Goal: Use online tool/utility: Use online tool/utility

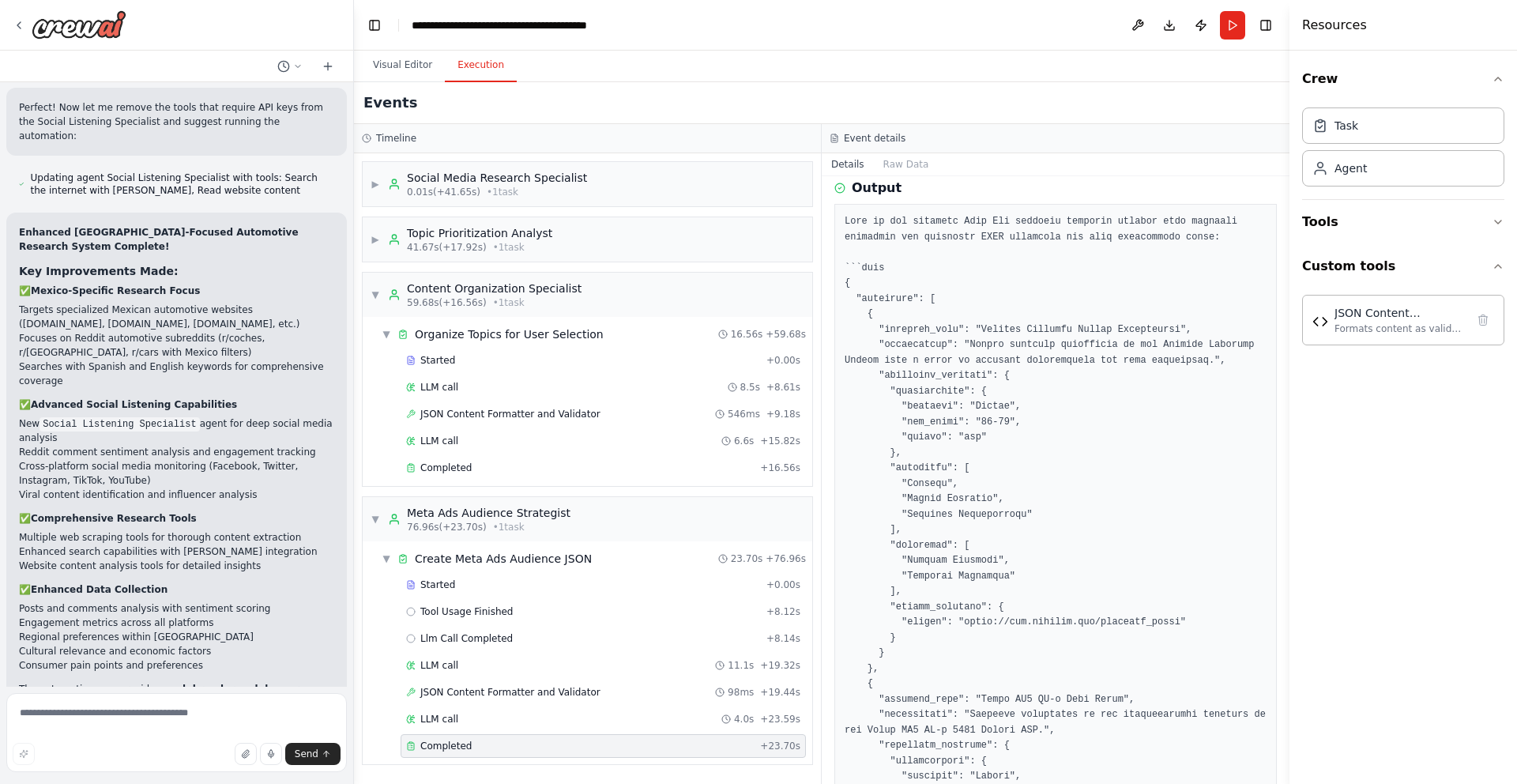
scroll to position [5517, 0]
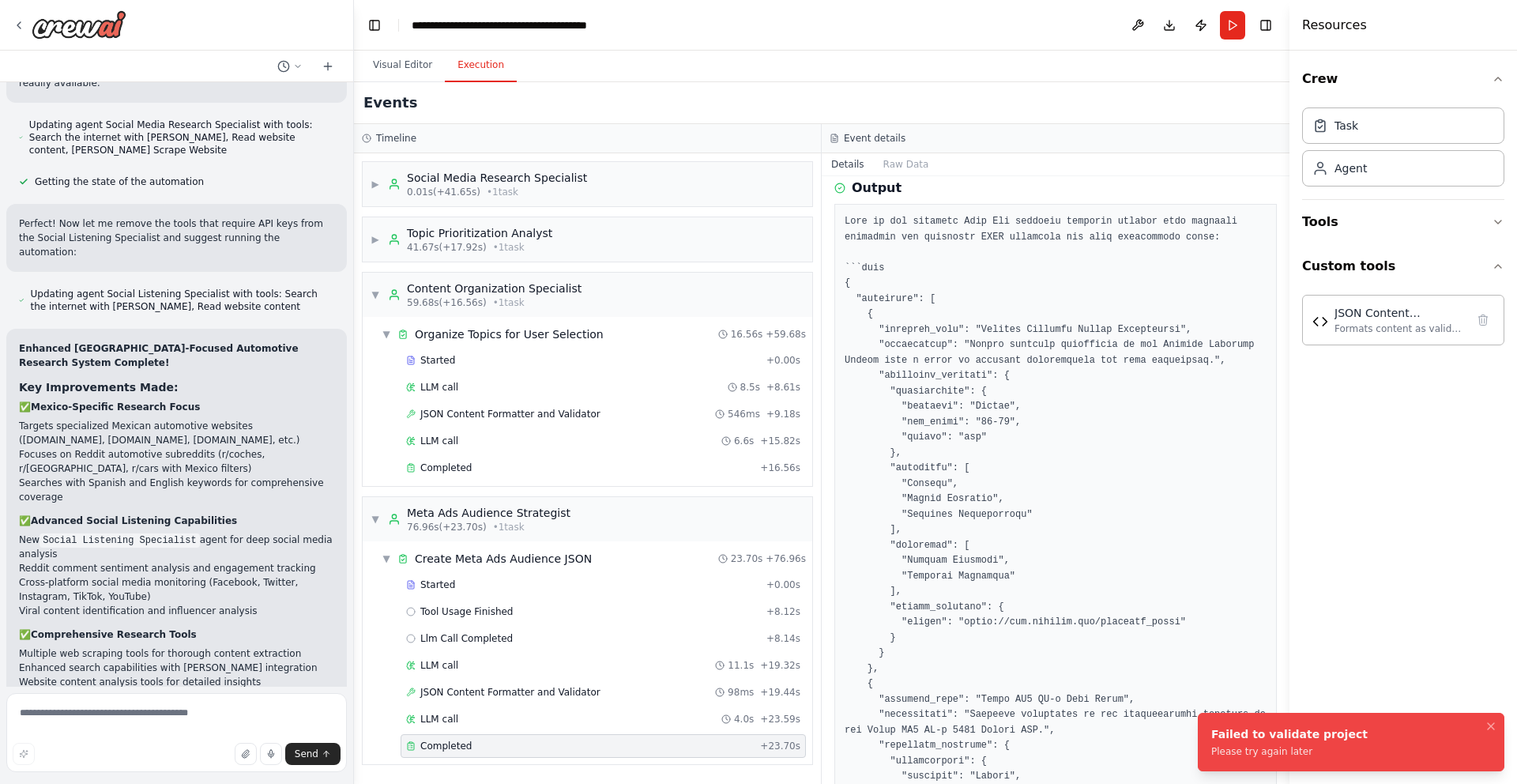
click at [1381, 665] on div "Crew Task Agent Tools Custom tools JSON Content Formatter and Validator Formats…" at bounding box center [1404, 417] width 228 height 734
click at [1294, 760] on li "Failed to validate project Please try again later" at bounding box center [1351, 741] width 307 height 58
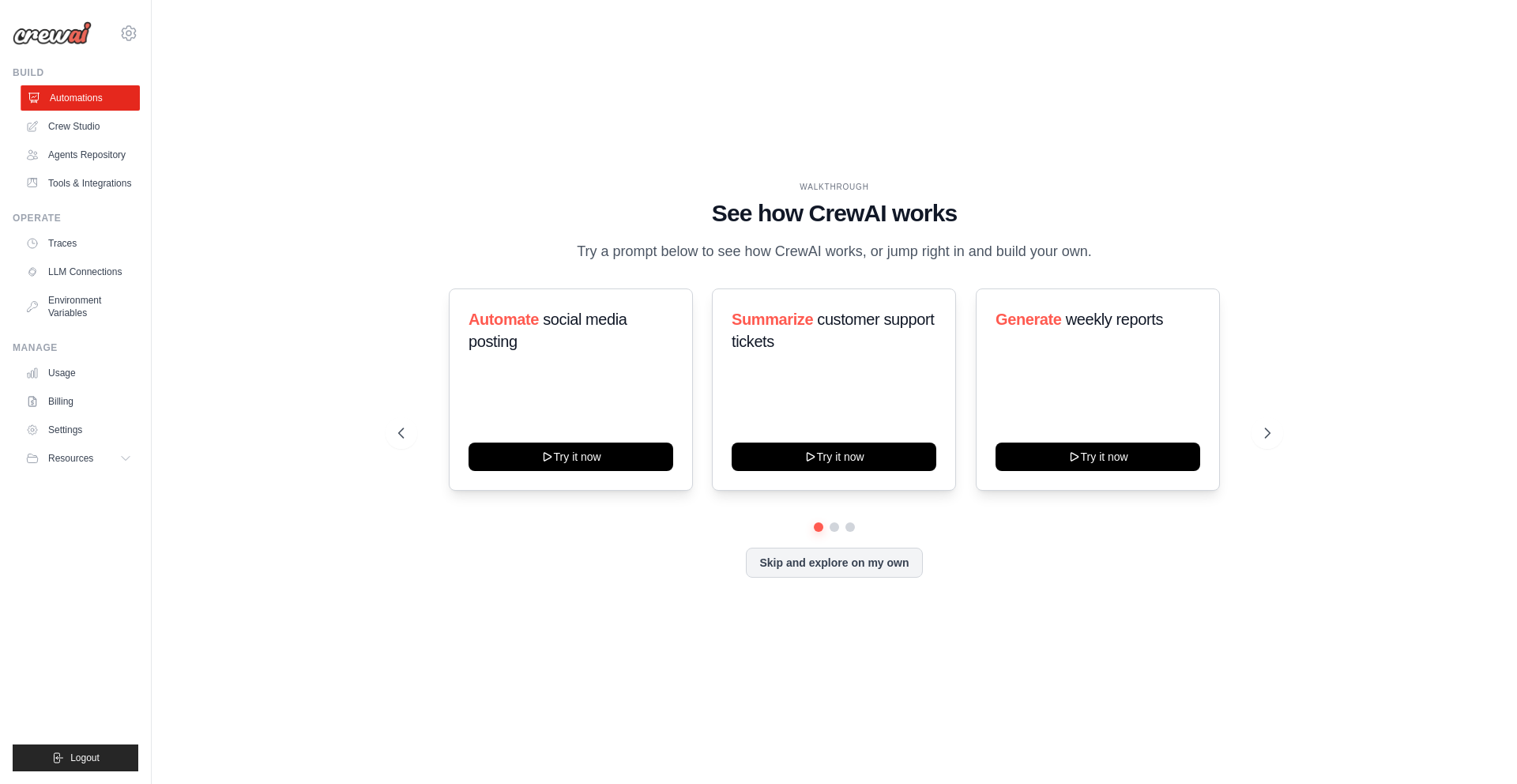
click at [83, 96] on link "Automations" at bounding box center [80, 97] width 119 height 25
click at [300, 282] on div "WALKTHROUGH See how CrewAI works Try a prompt below to see how CrewAI works, or…" at bounding box center [835, 391] width 1315 height 752
click at [86, 128] on link "Crew Studio" at bounding box center [80, 126] width 119 height 25
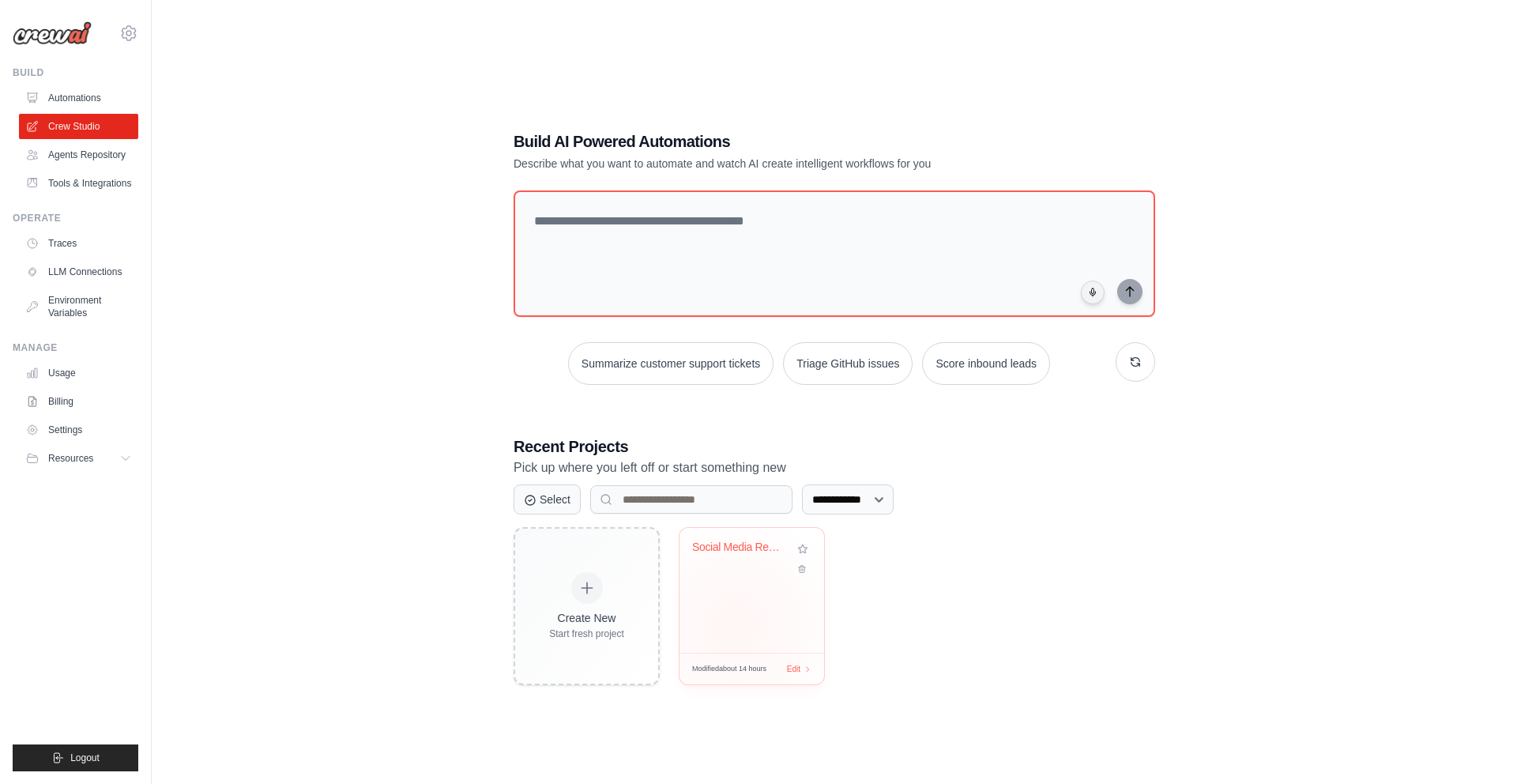
click at [735, 626] on div "Social Media Research to Meta Ads A..." at bounding box center [752, 590] width 144 height 125
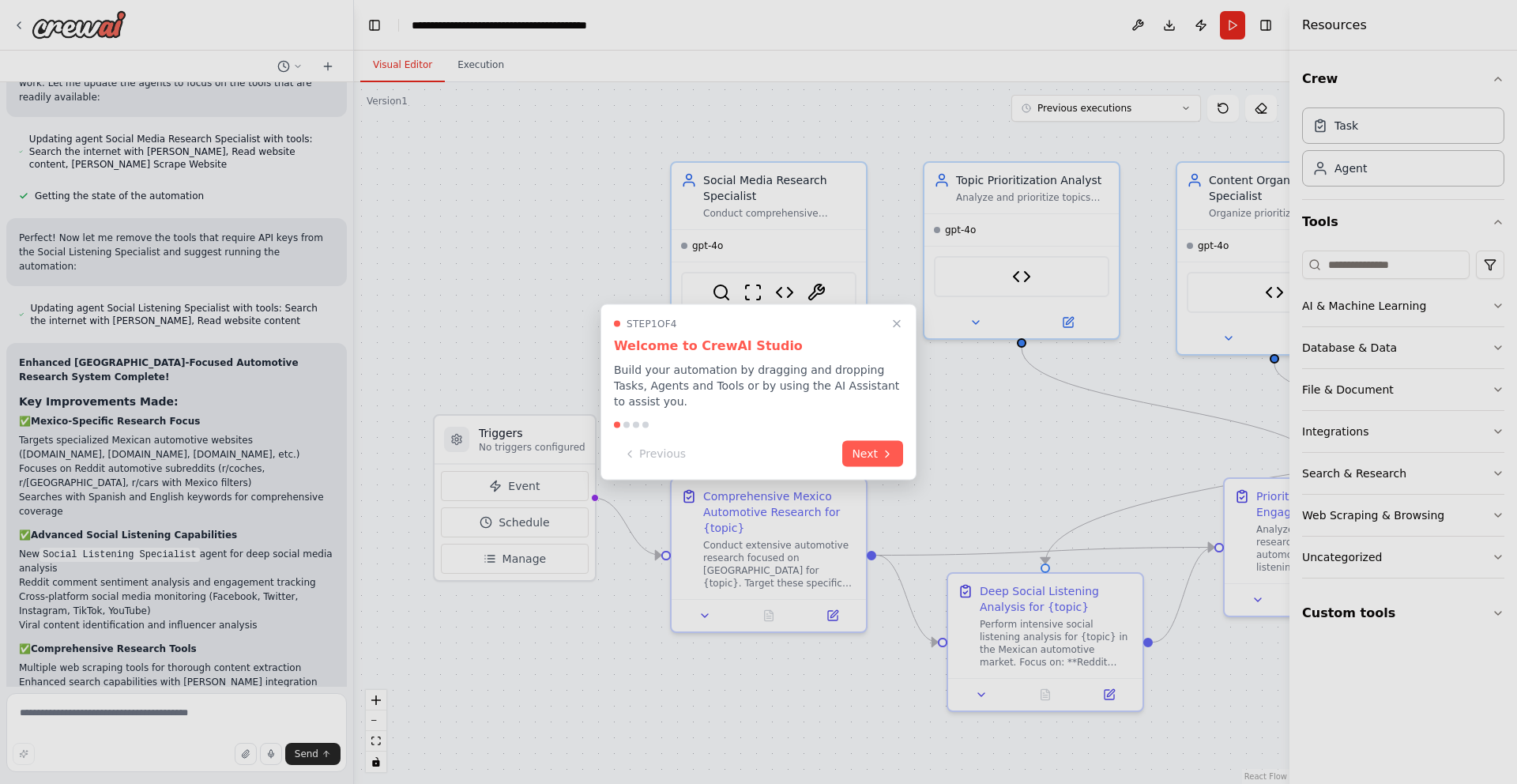
scroll to position [5377, 0]
click at [876, 452] on button "Next" at bounding box center [873, 452] width 61 height 26
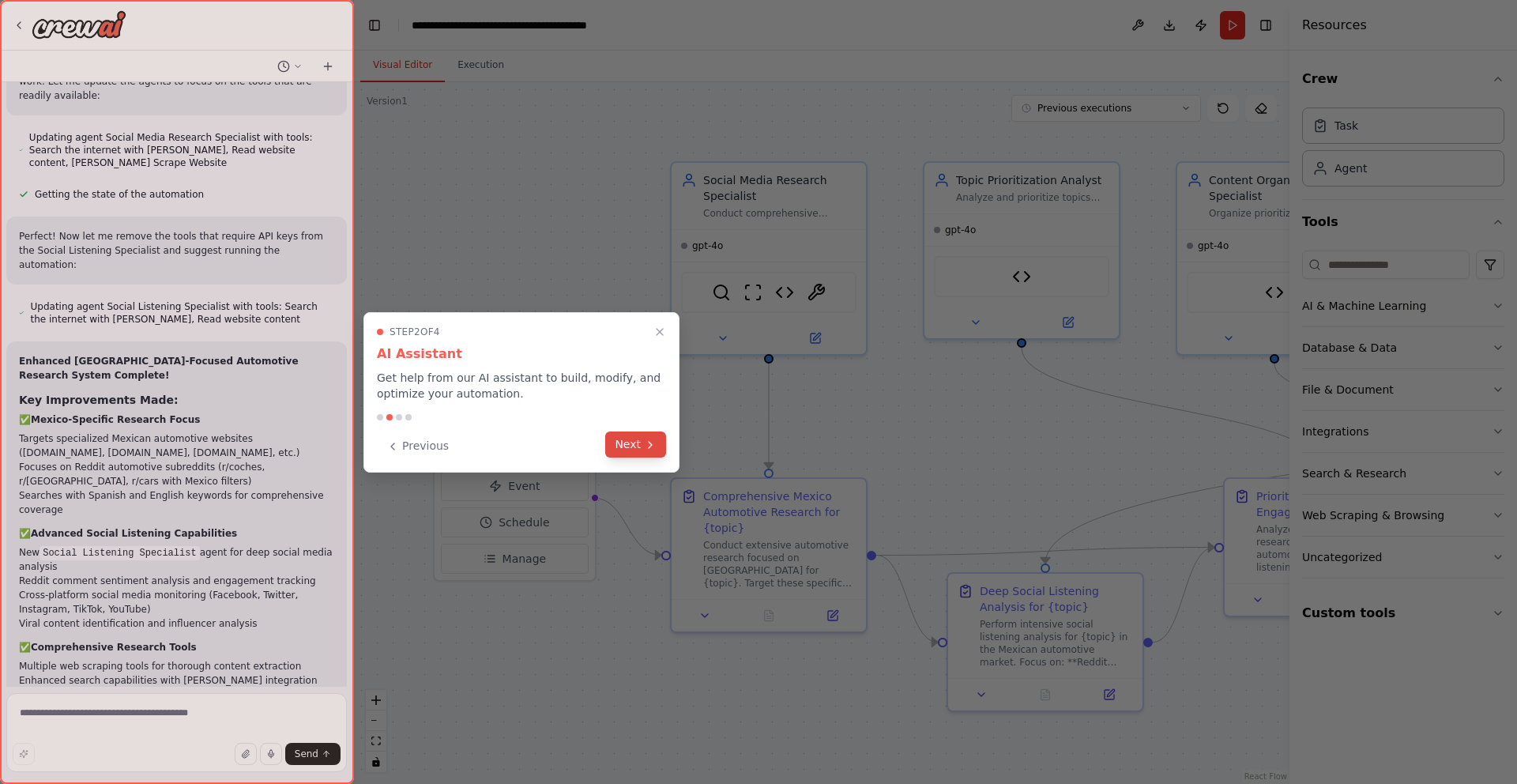
click at [642, 448] on button "Next" at bounding box center [635, 444] width 61 height 26
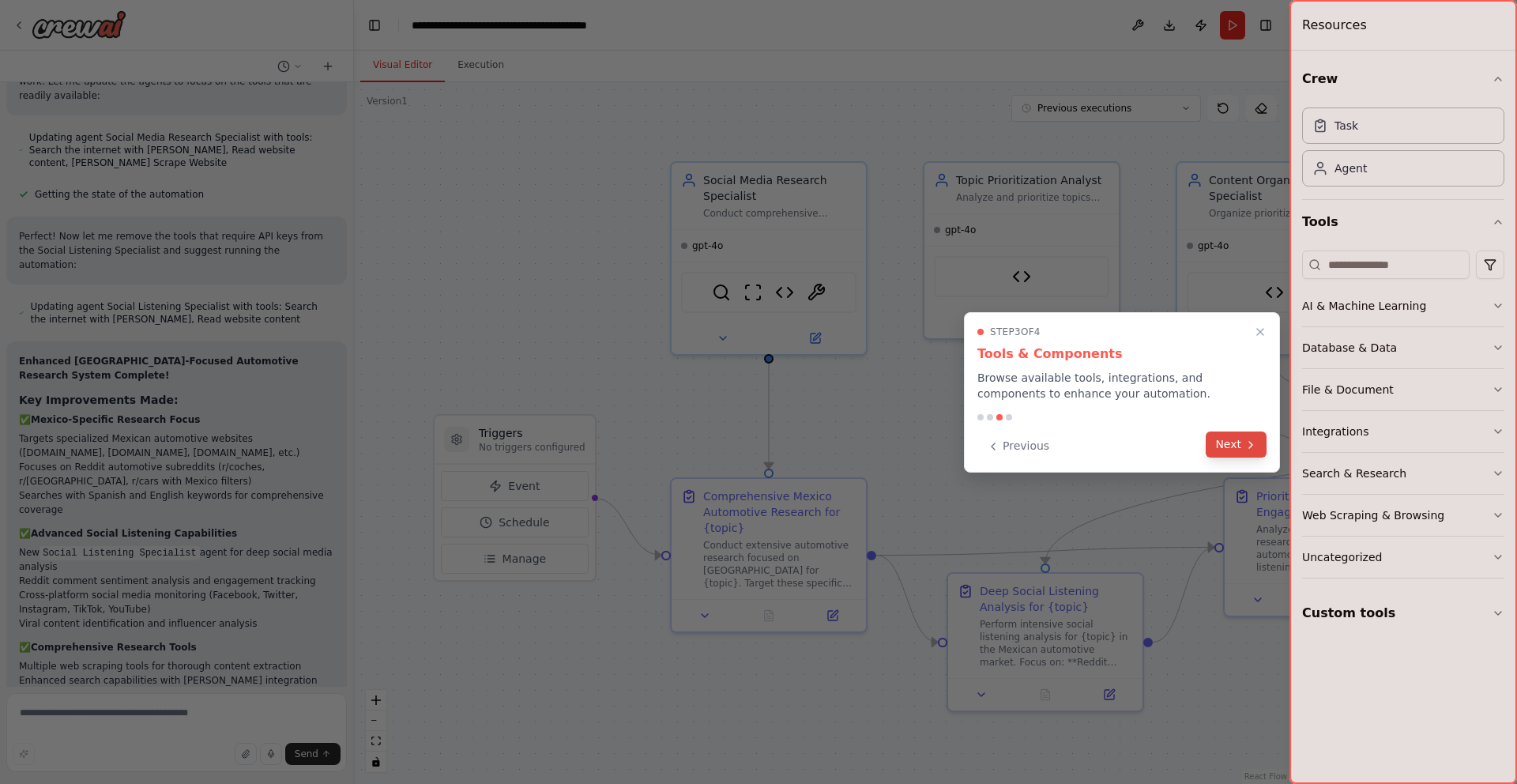
click at [1234, 447] on button "Next" at bounding box center [1236, 444] width 61 height 26
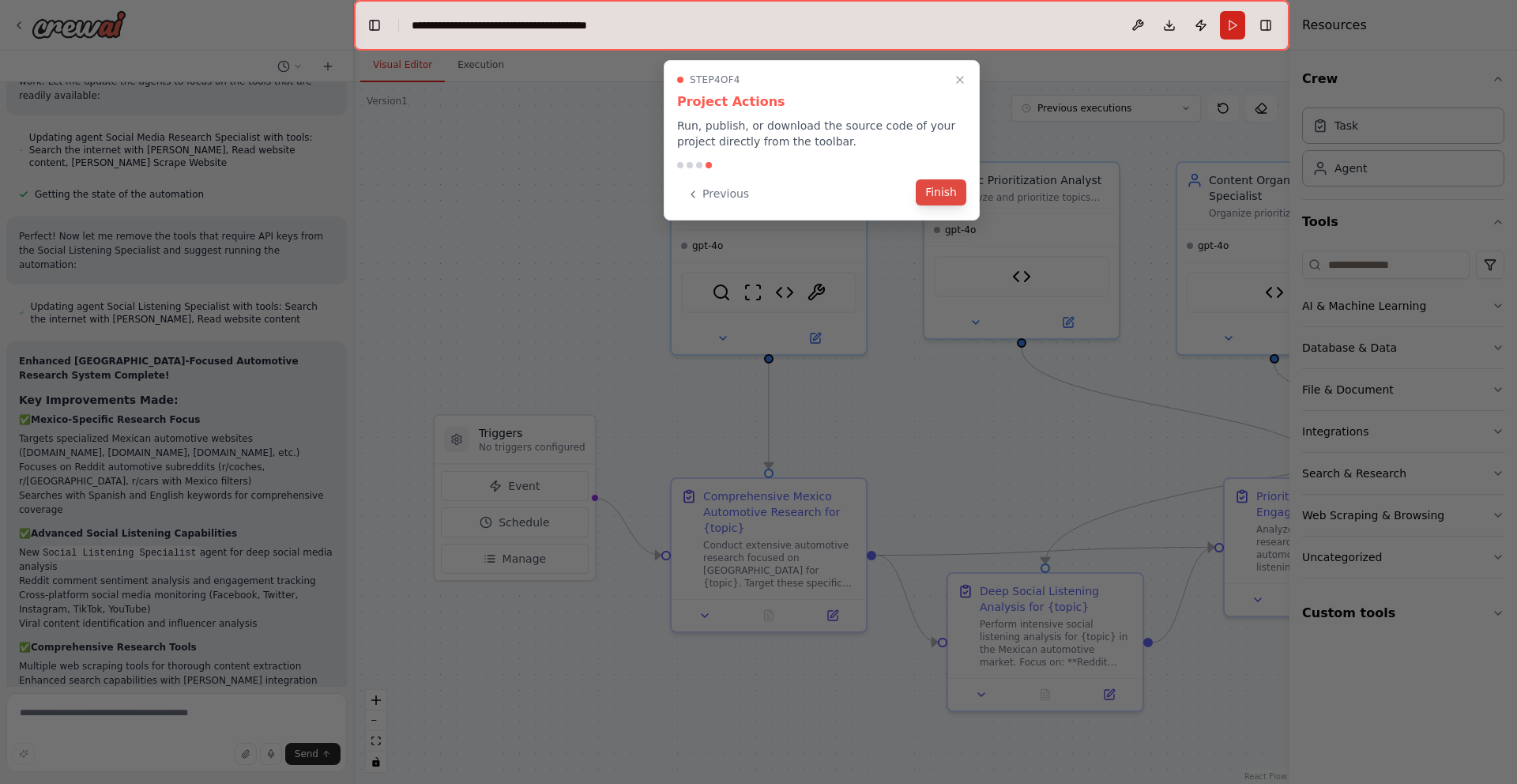
click at [932, 190] on button "Finish" at bounding box center [941, 192] width 50 height 26
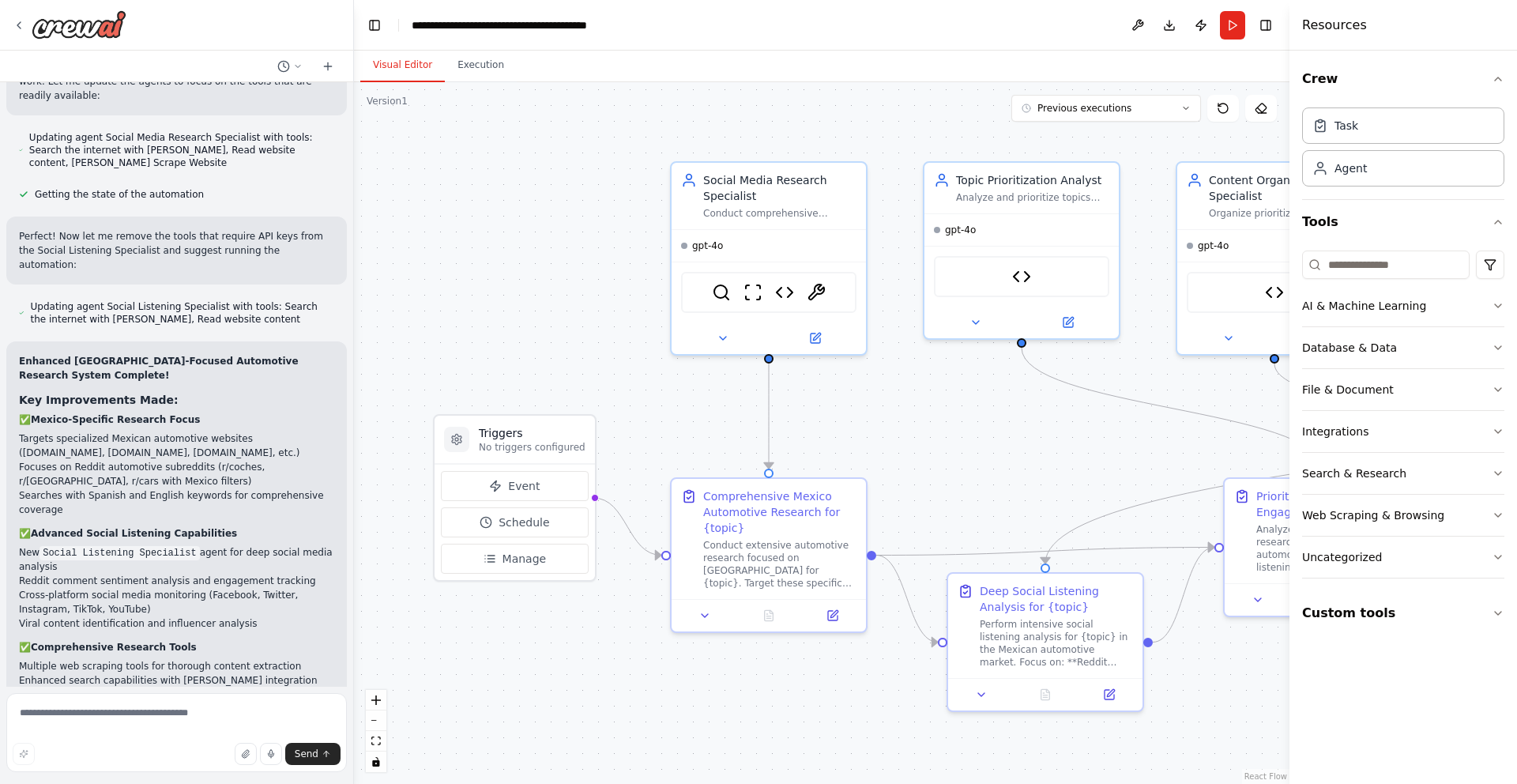
scroll to position [5389, 0]
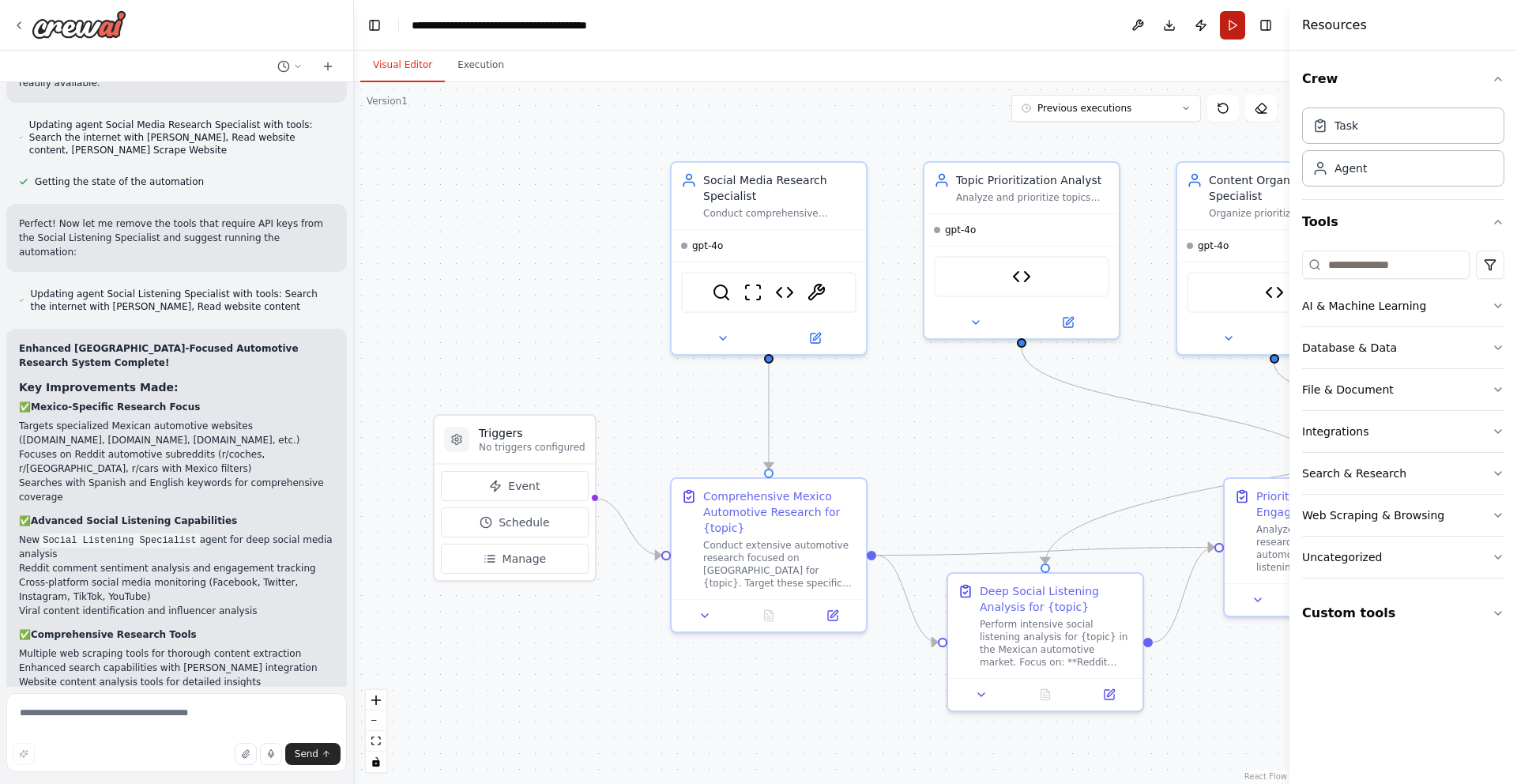
click at [1226, 27] on button "Run" at bounding box center [1233, 25] width 25 height 29
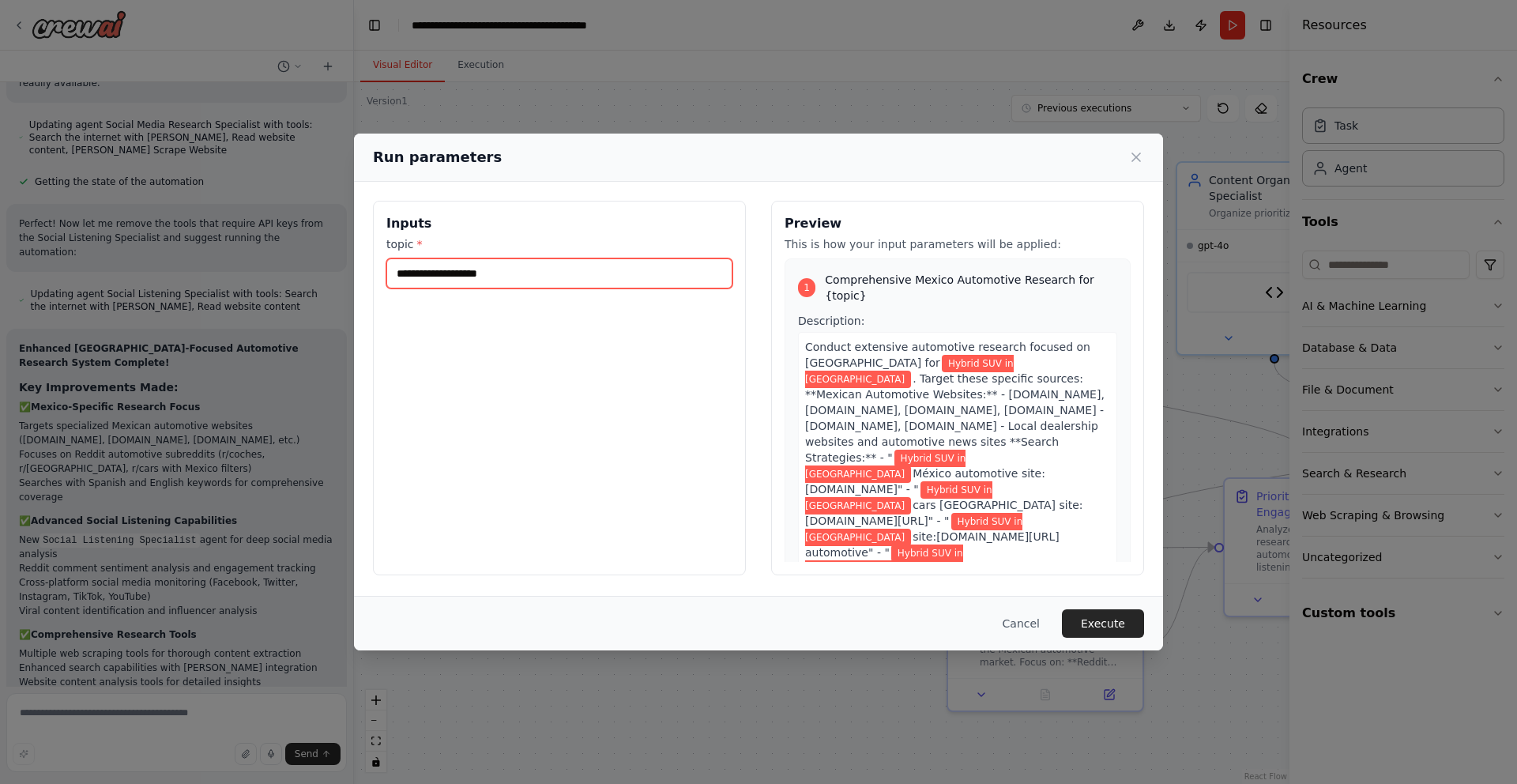
click at [549, 282] on input "**********" at bounding box center [560, 273] width 346 height 30
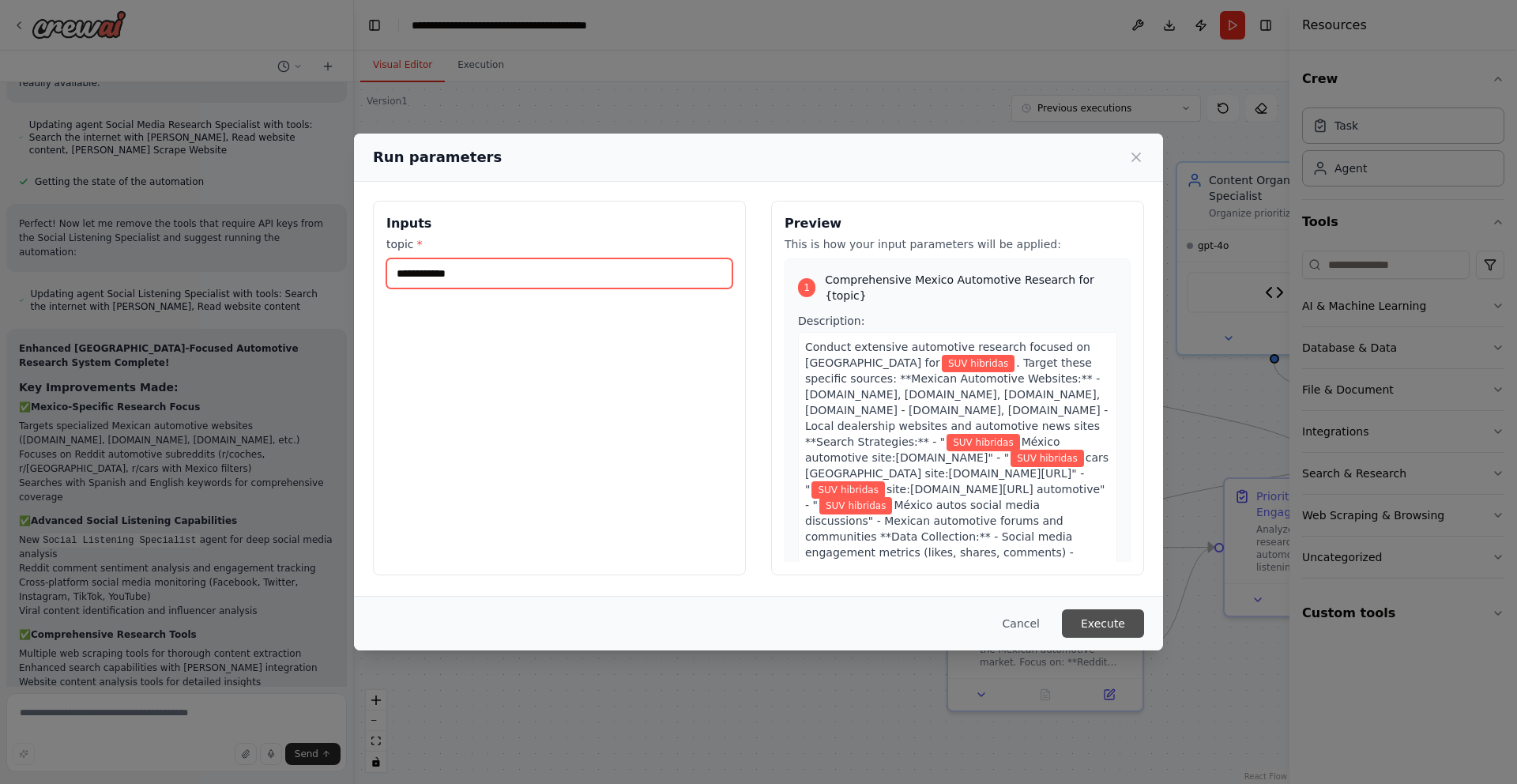
type input "**********"
click at [1105, 628] on button "Execute" at bounding box center [1103, 623] width 83 height 29
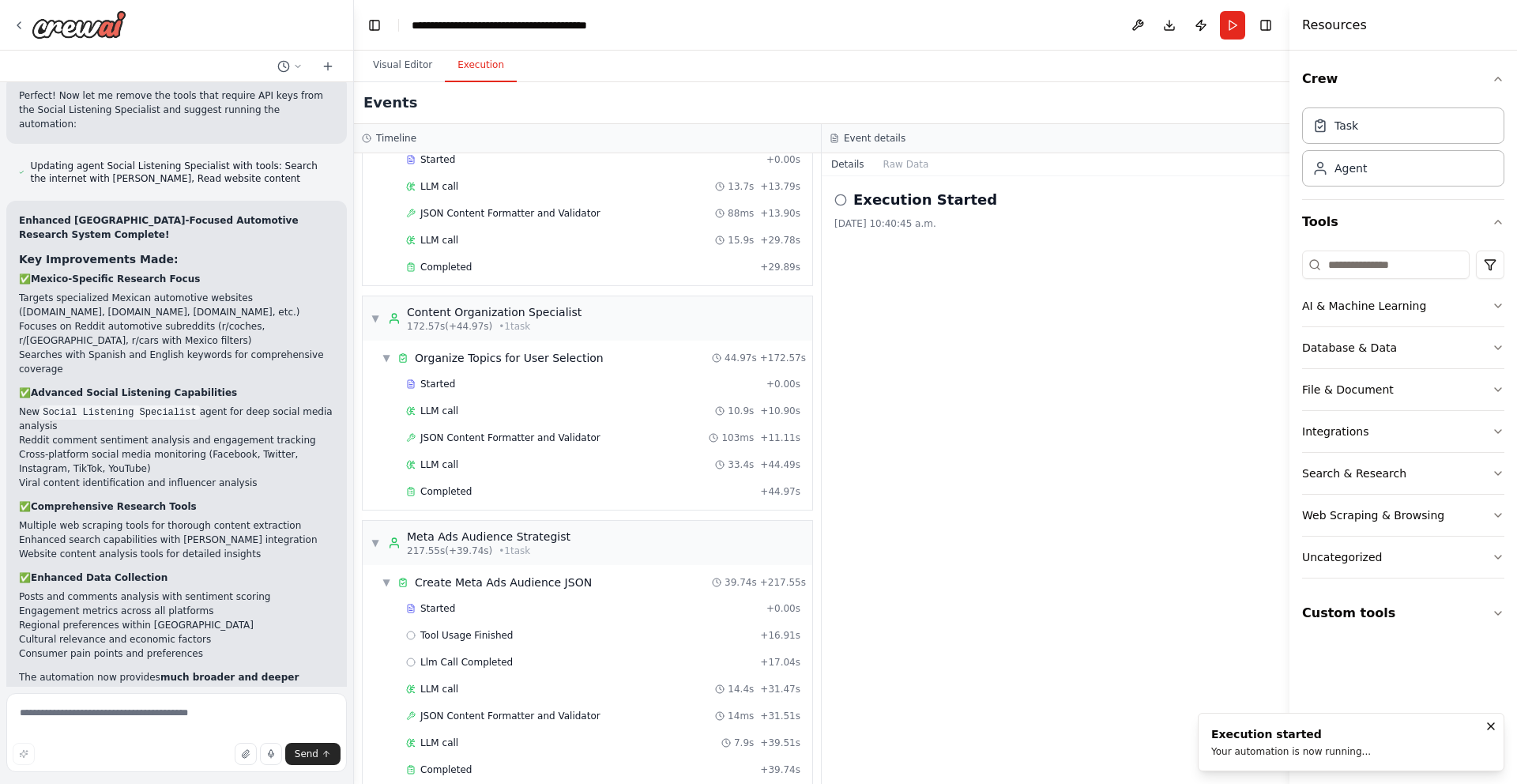
scroll to position [1367, 0]
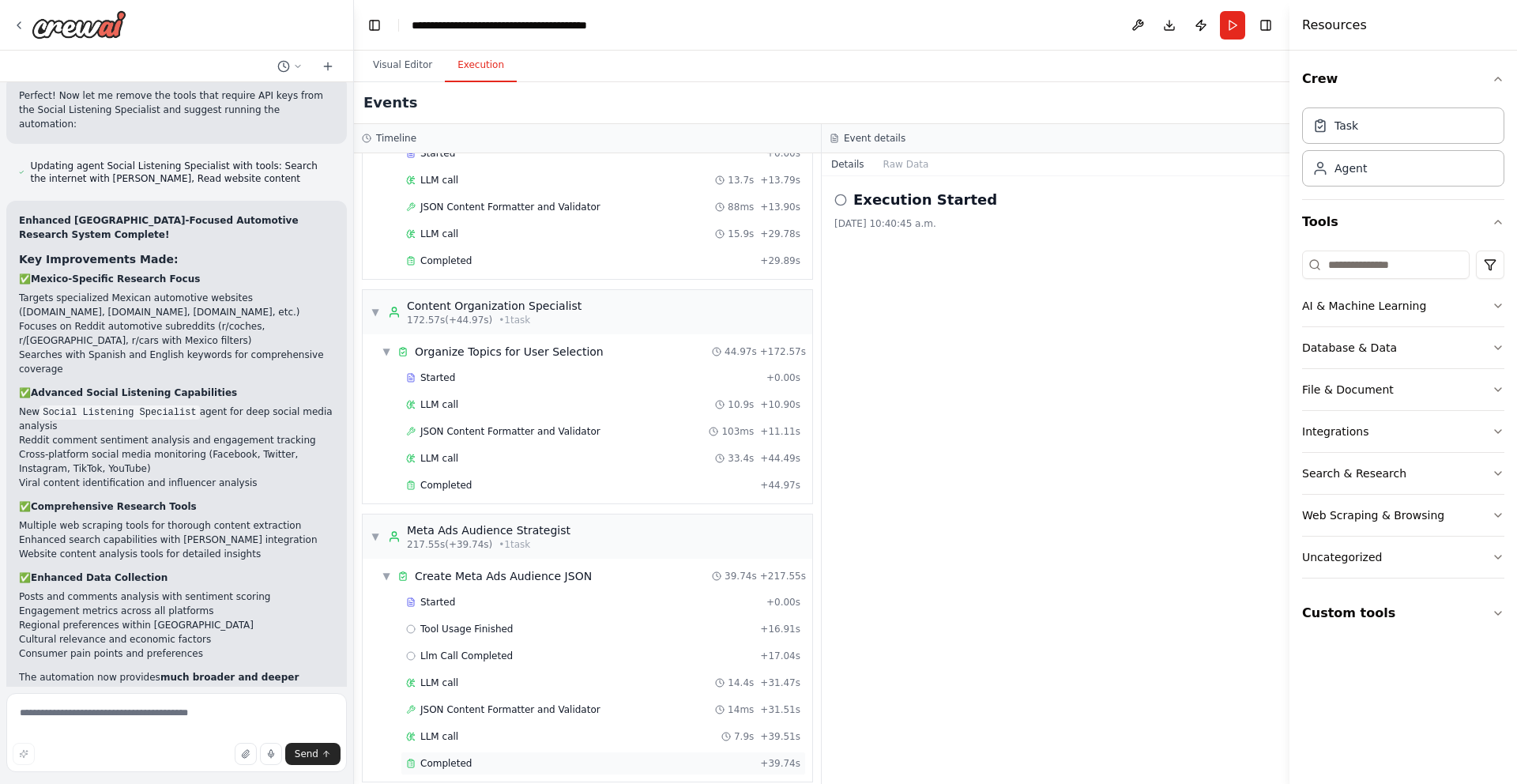
click at [481, 757] on div "Completed" at bounding box center [580, 763] width 348 height 13
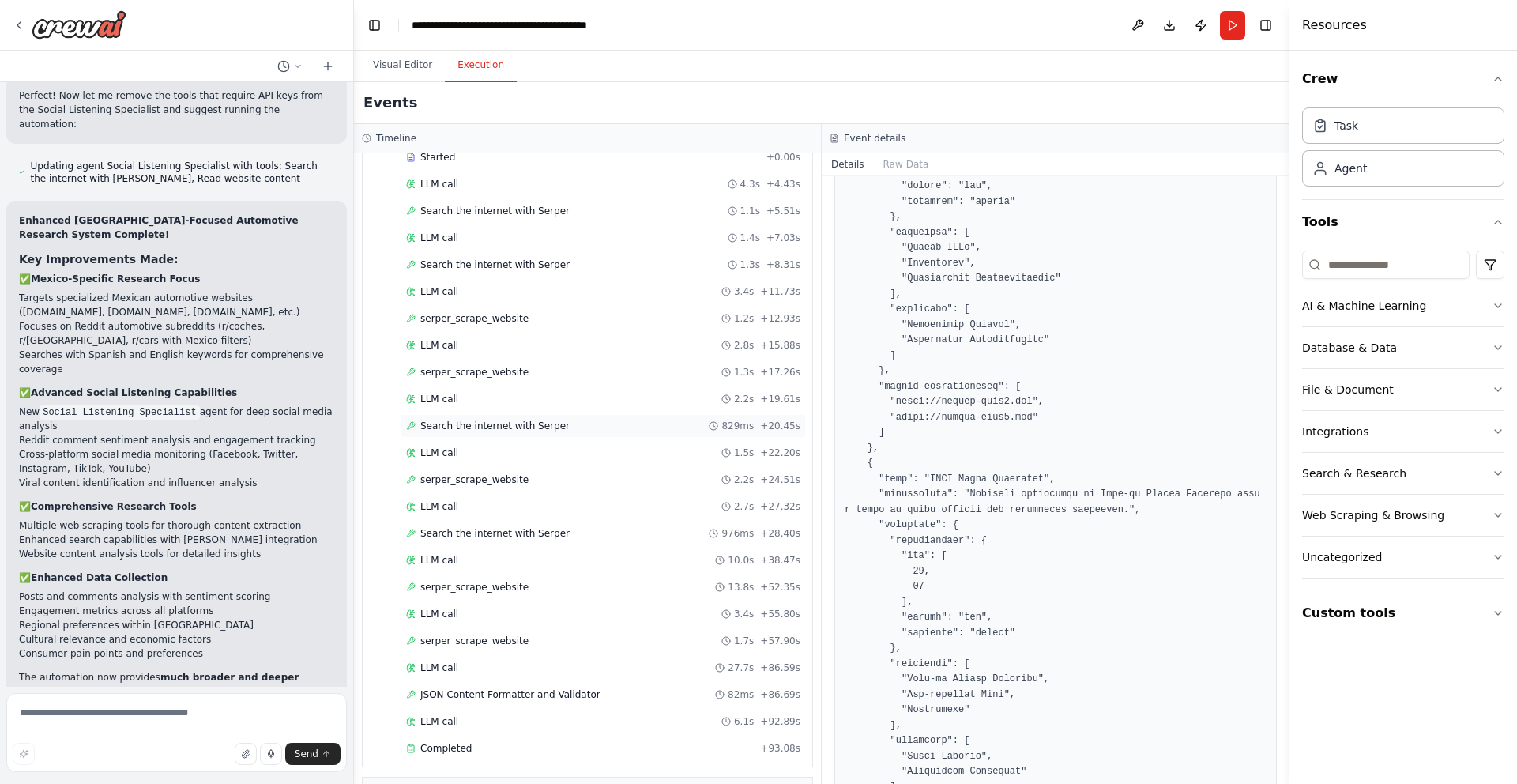
scroll to position [0, 0]
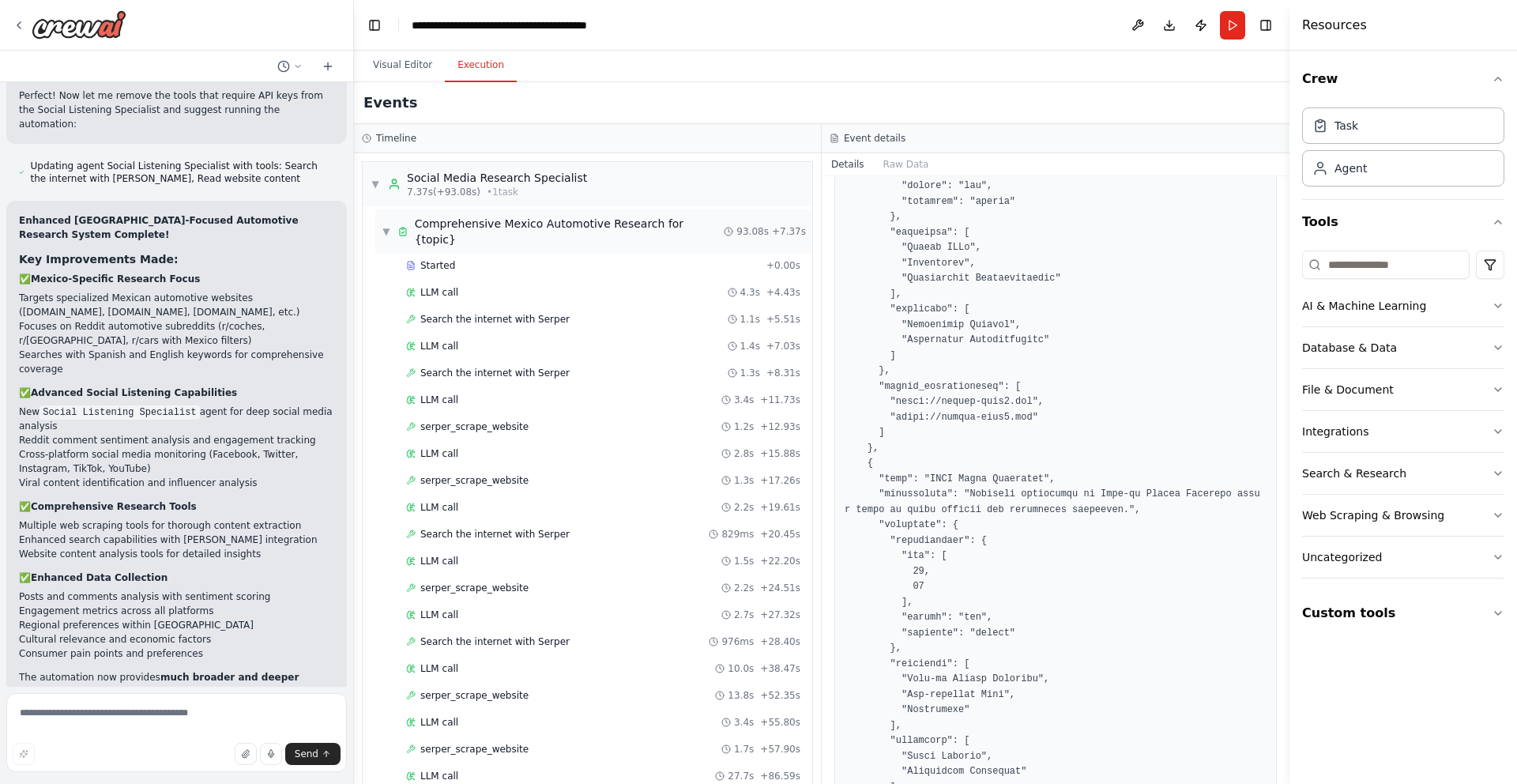
click at [475, 223] on span "Comprehensive Mexico Automotive Research for {topic}" at bounding box center [569, 231] width 309 height 31
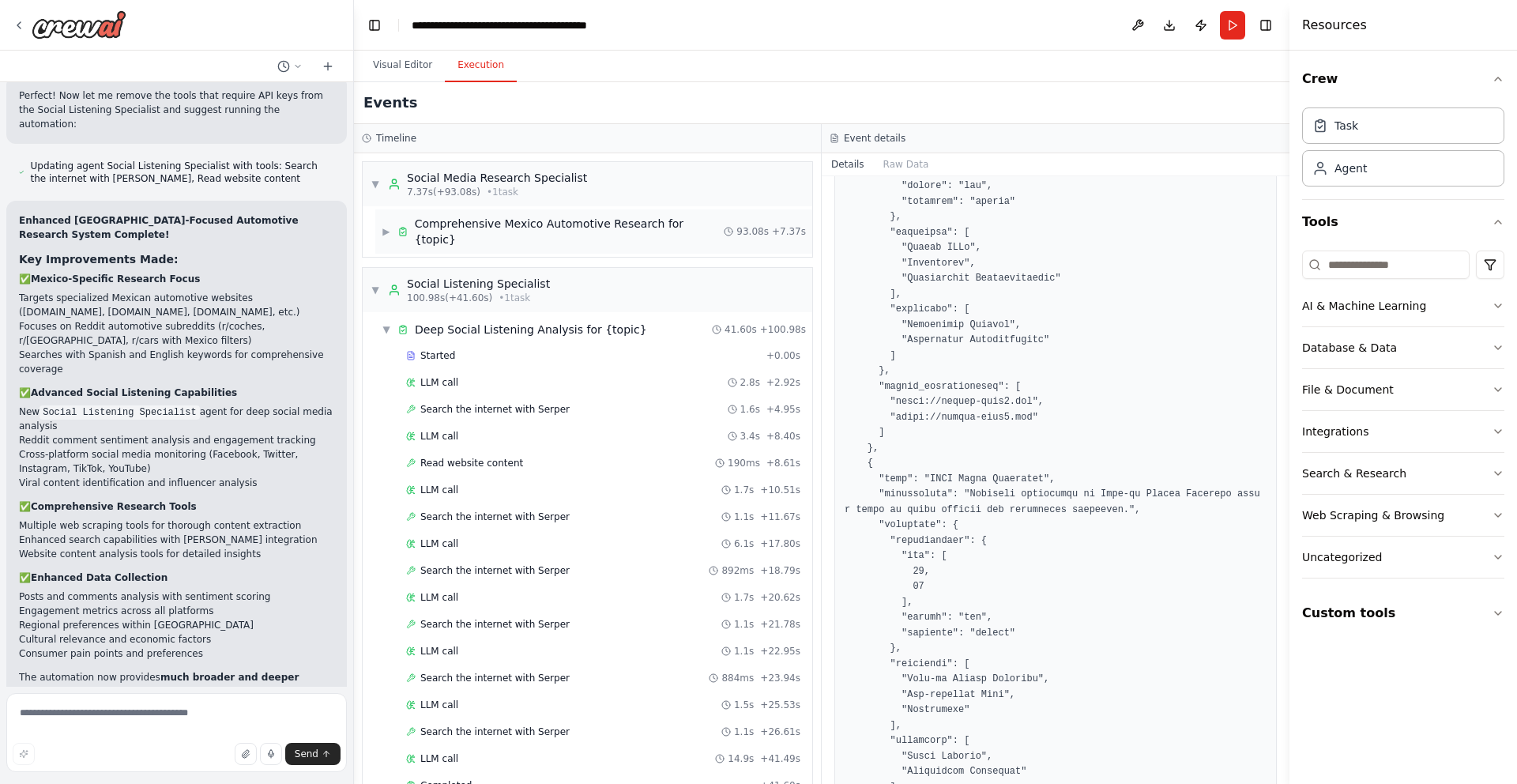
click at [476, 223] on span "Comprehensive Mexico Automotive Research for {topic}" at bounding box center [569, 231] width 309 height 31
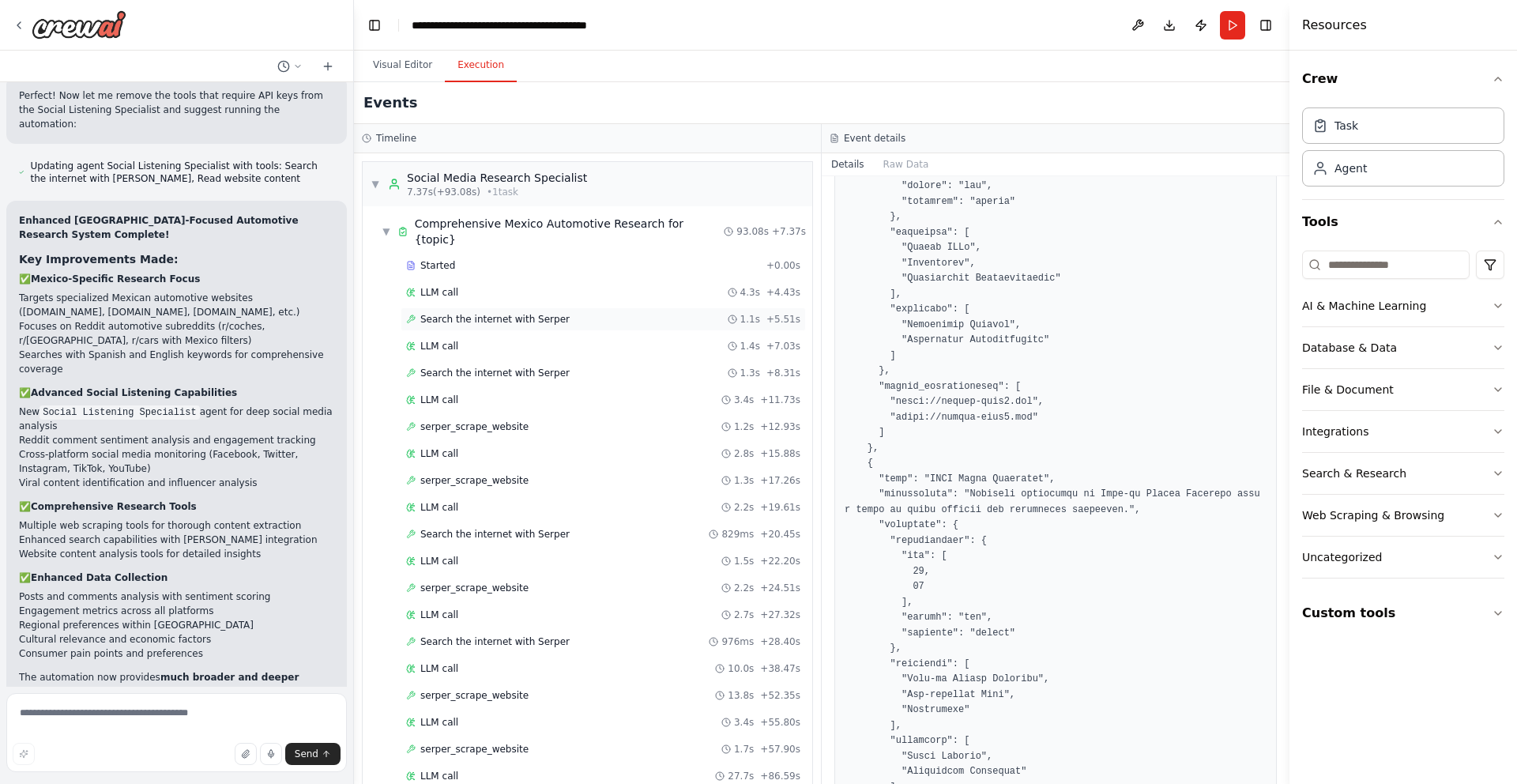
scroll to position [4, 0]
click at [499, 309] on span "Search the internet with Serper" at bounding box center [496, 315] width 150 height 13
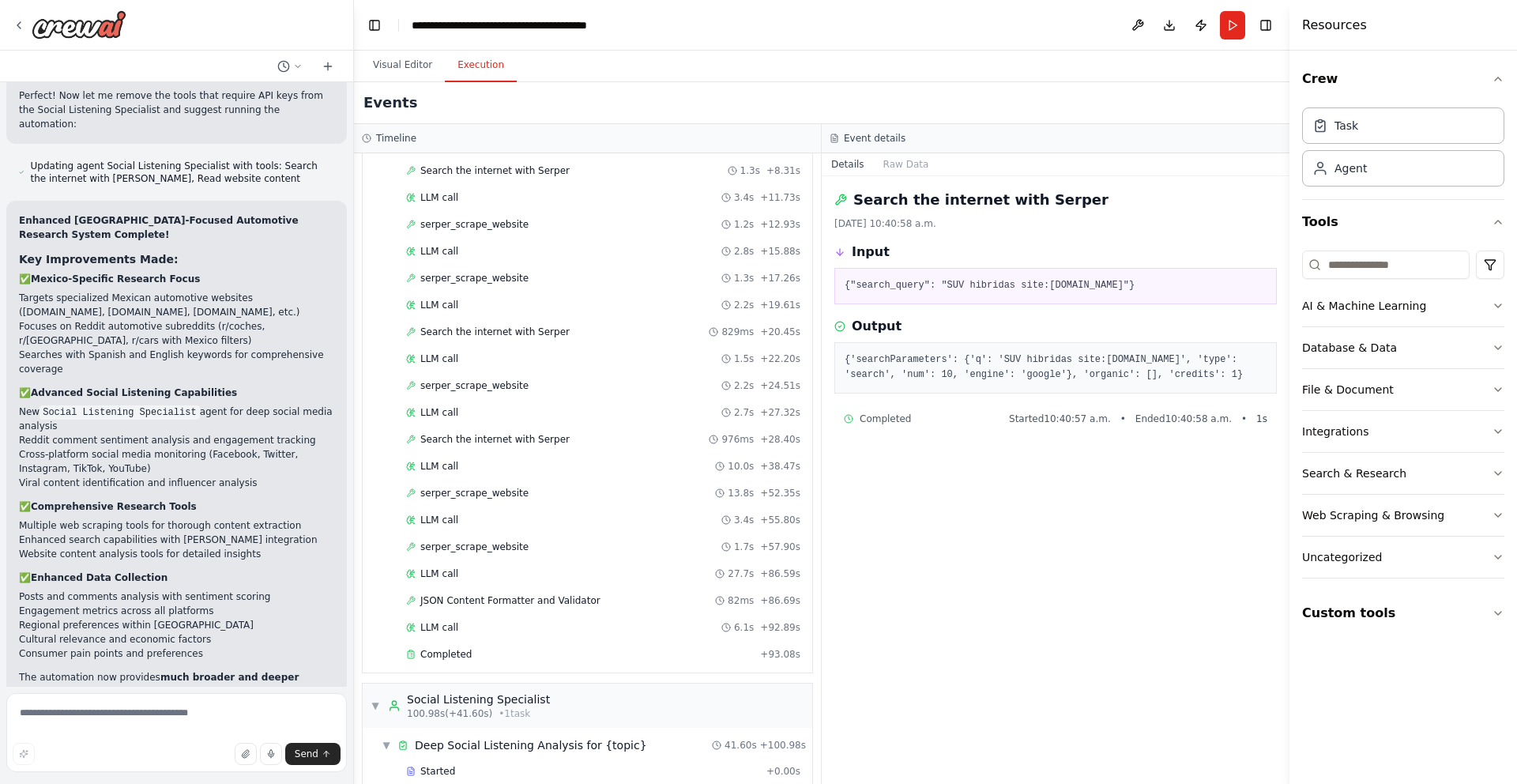
scroll to position [268, 0]
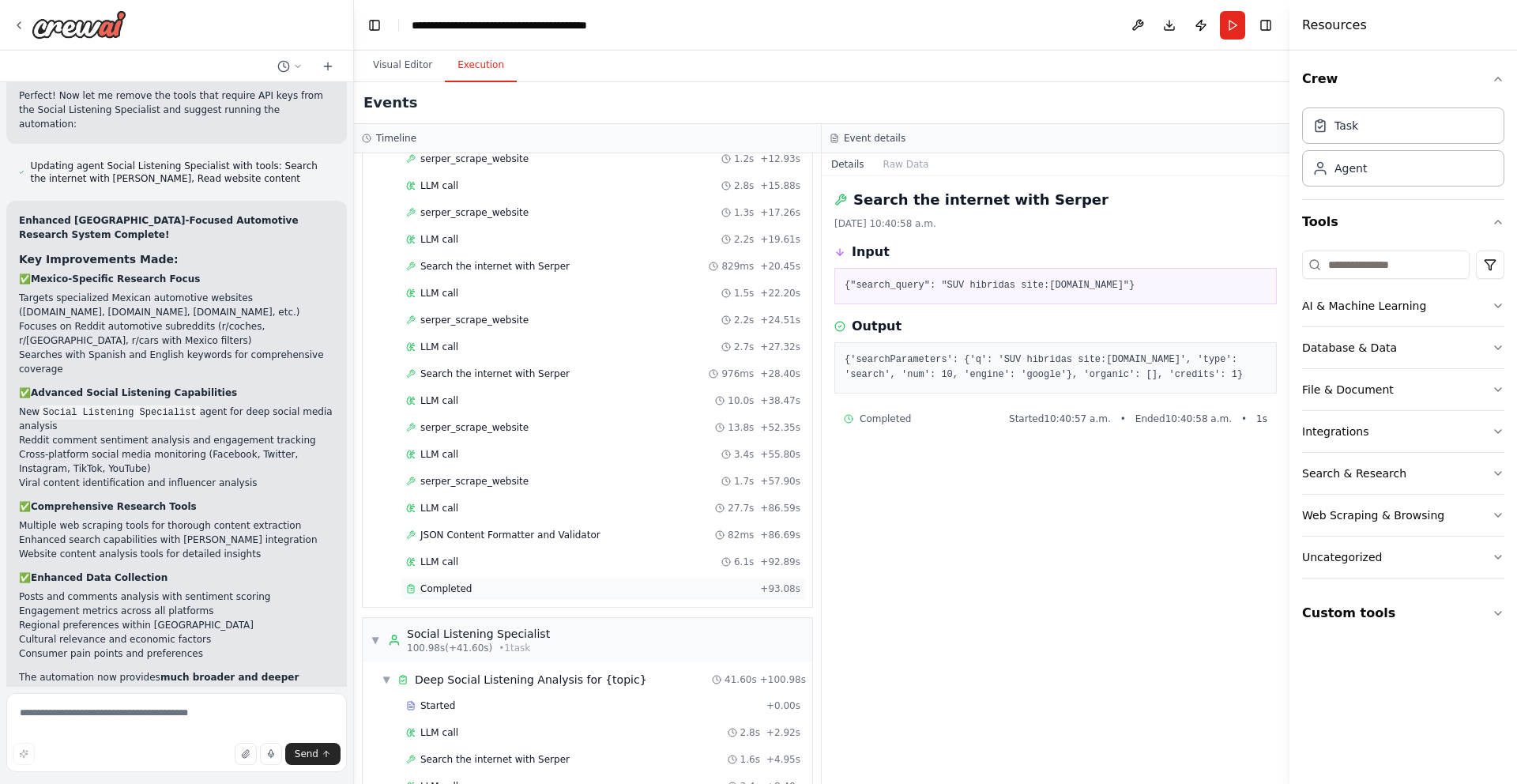
click at [461, 577] on div "Completed + 93.08s" at bounding box center [603, 588] width 405 height 23
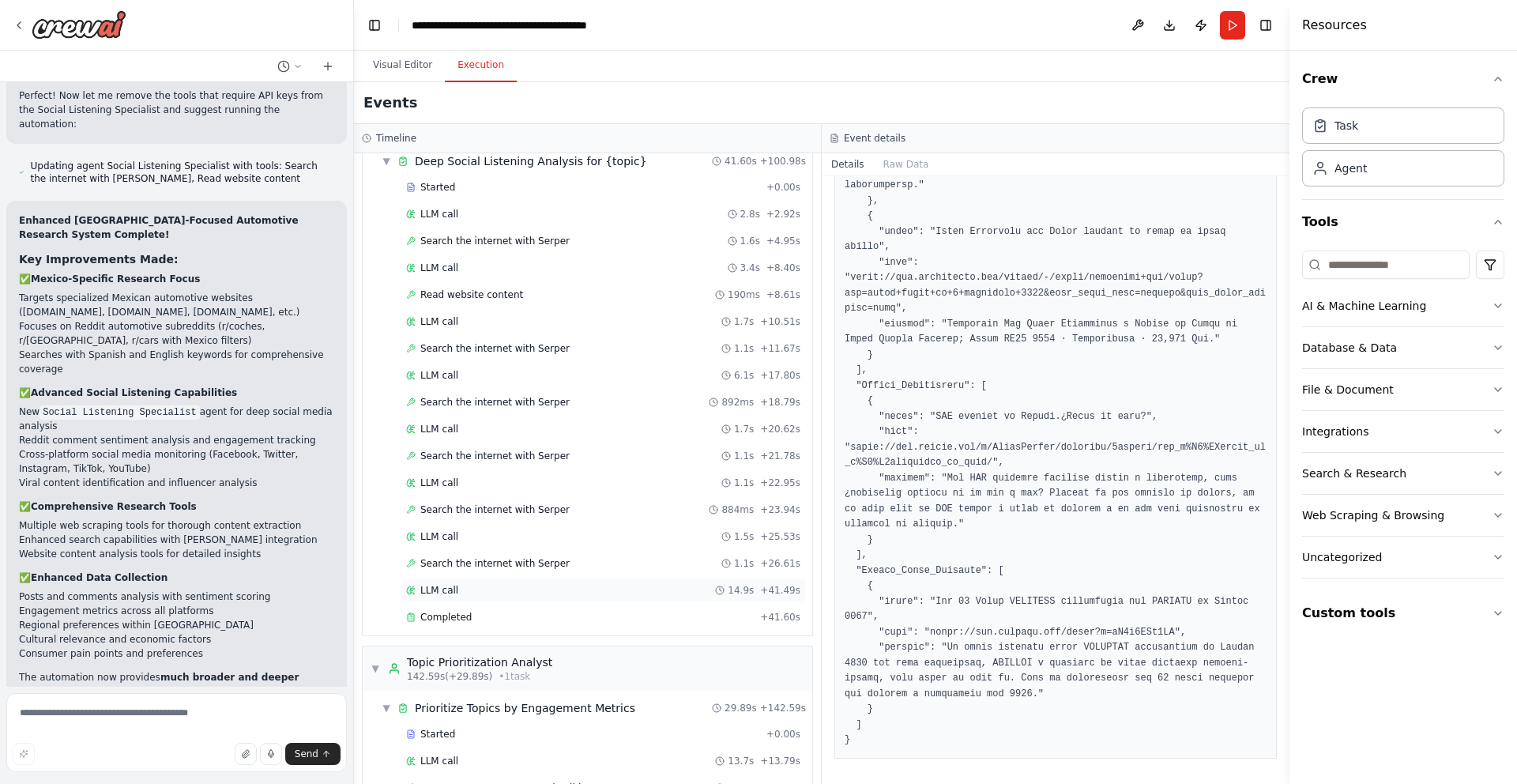
scroll to position [820, 0]
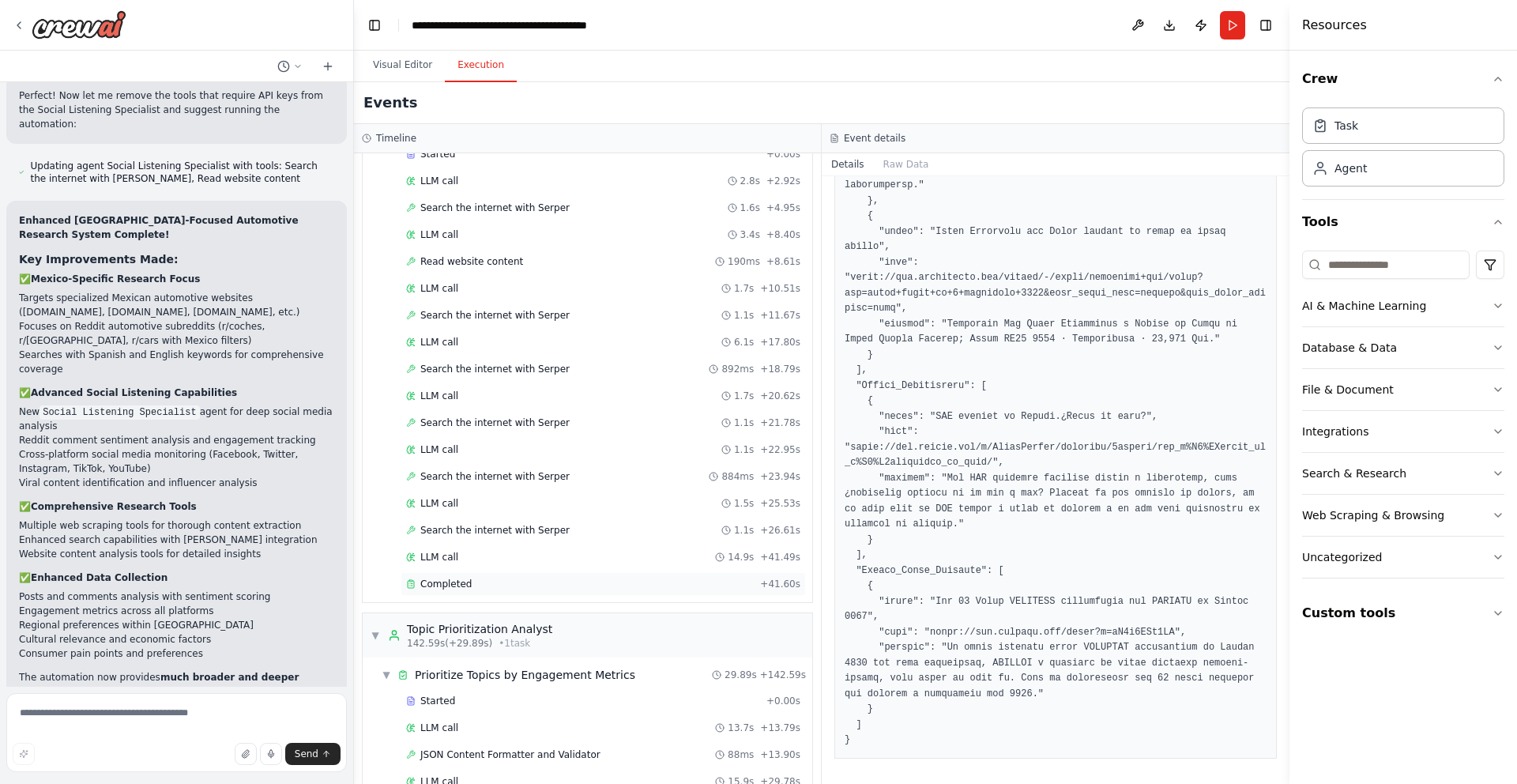
click at [502, 578] on div "Completed" at bounding box center [580, 584] width 348 height 13
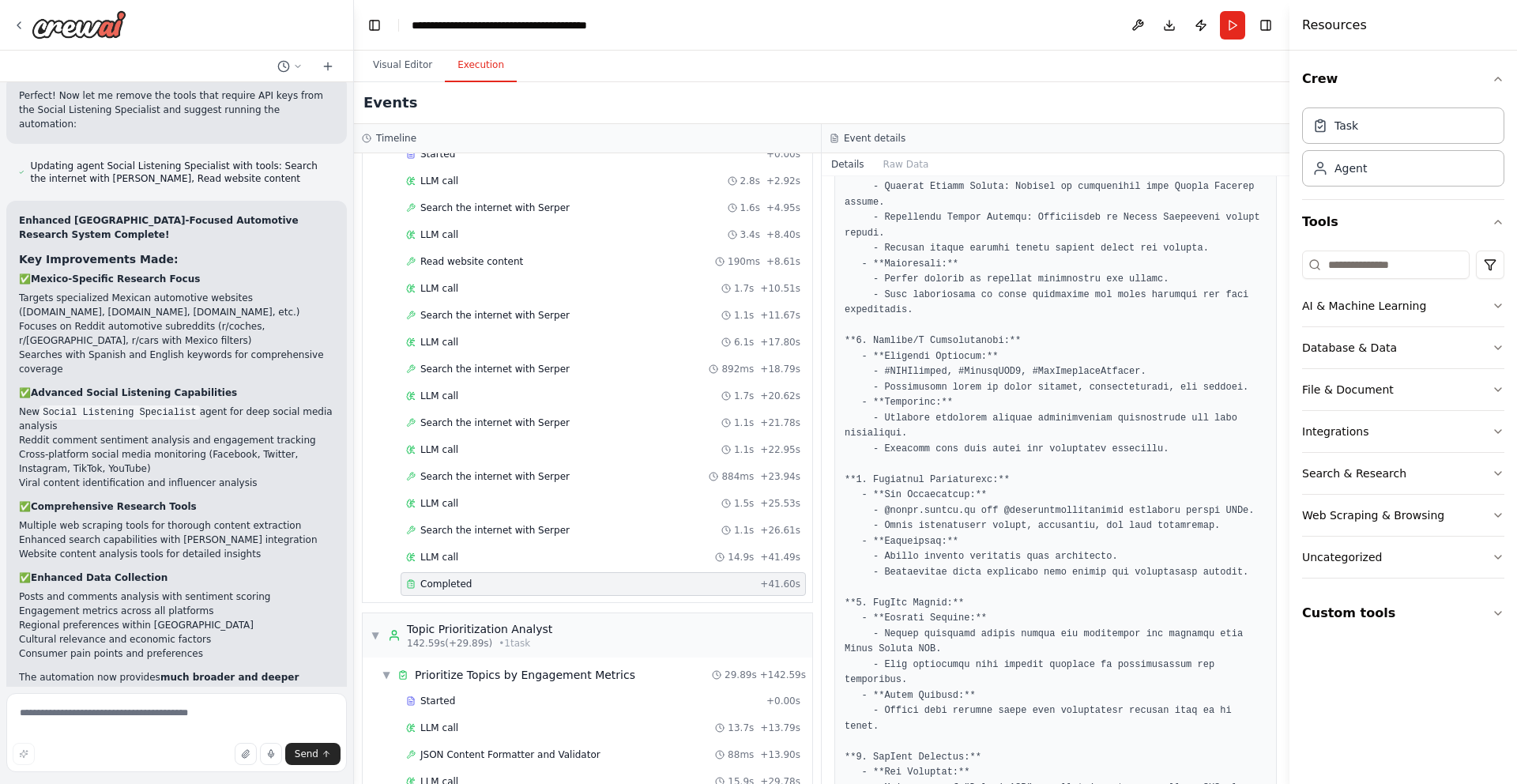
scroll to position [799, 0]
click at [983, 640] on pre at bounding box center [1055, 605] width 422 height 1341
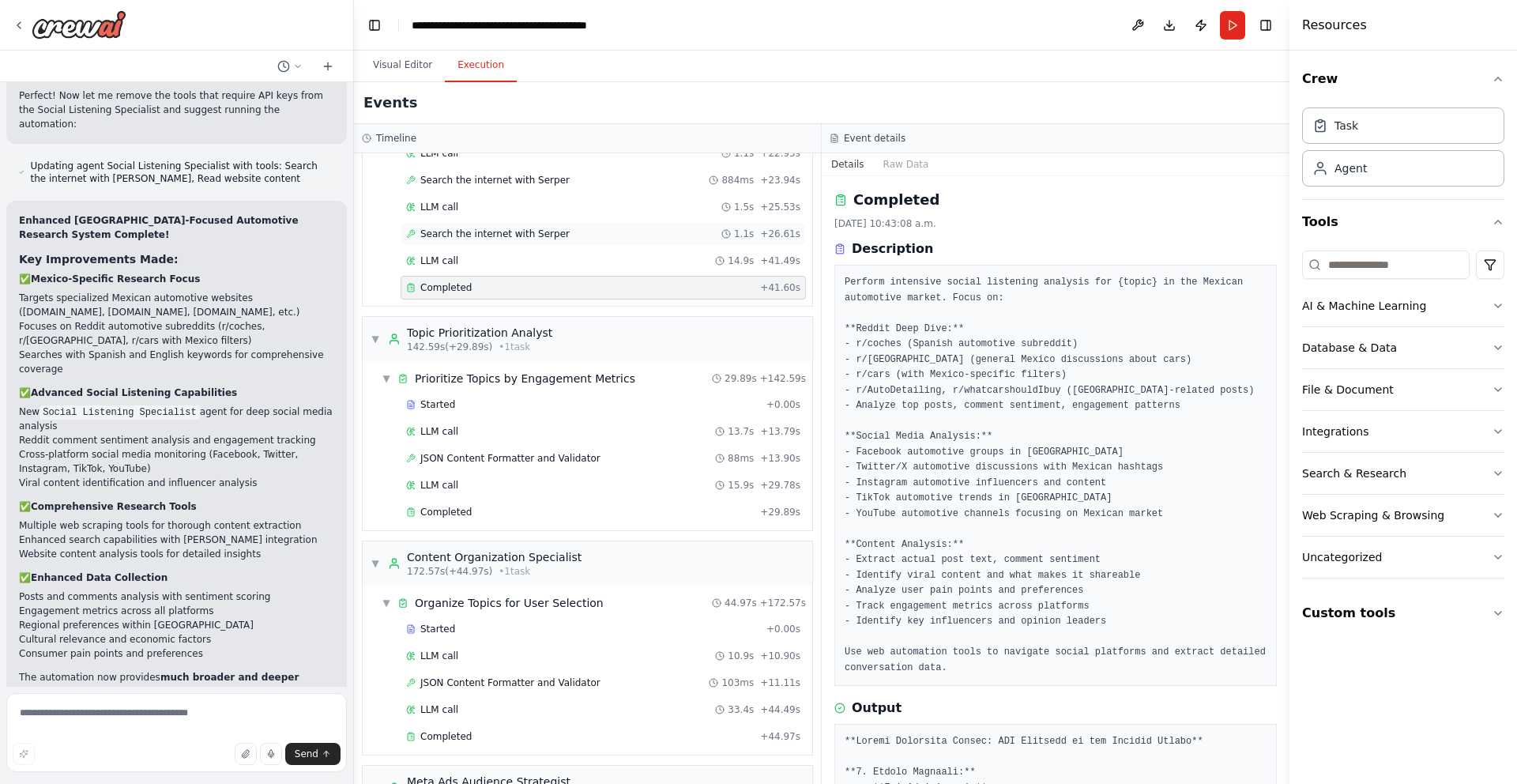
scroll to position [1122, 0]
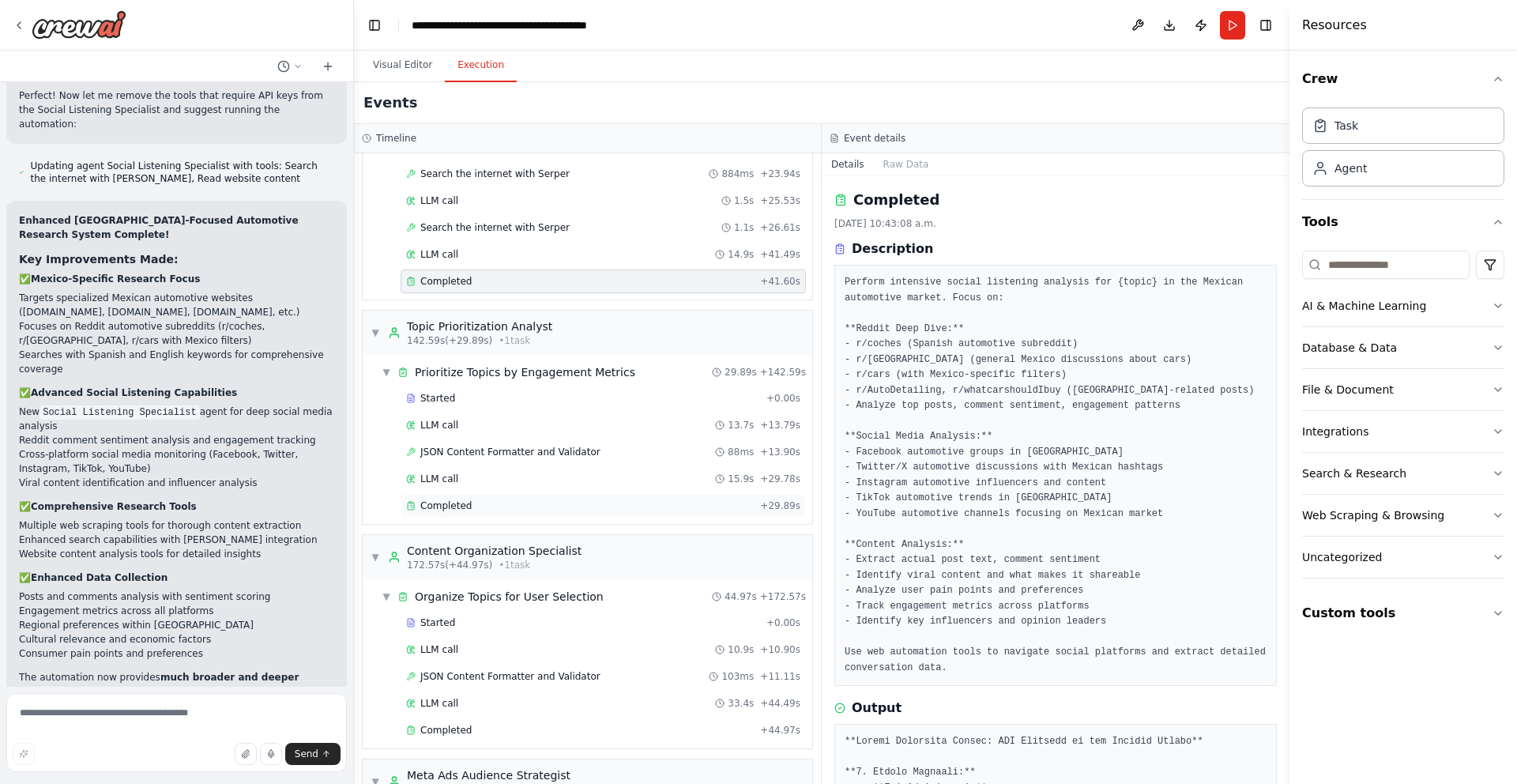
click at [489, 500] on div "Completed" at bounding box center [580, 506] width 348 height 13
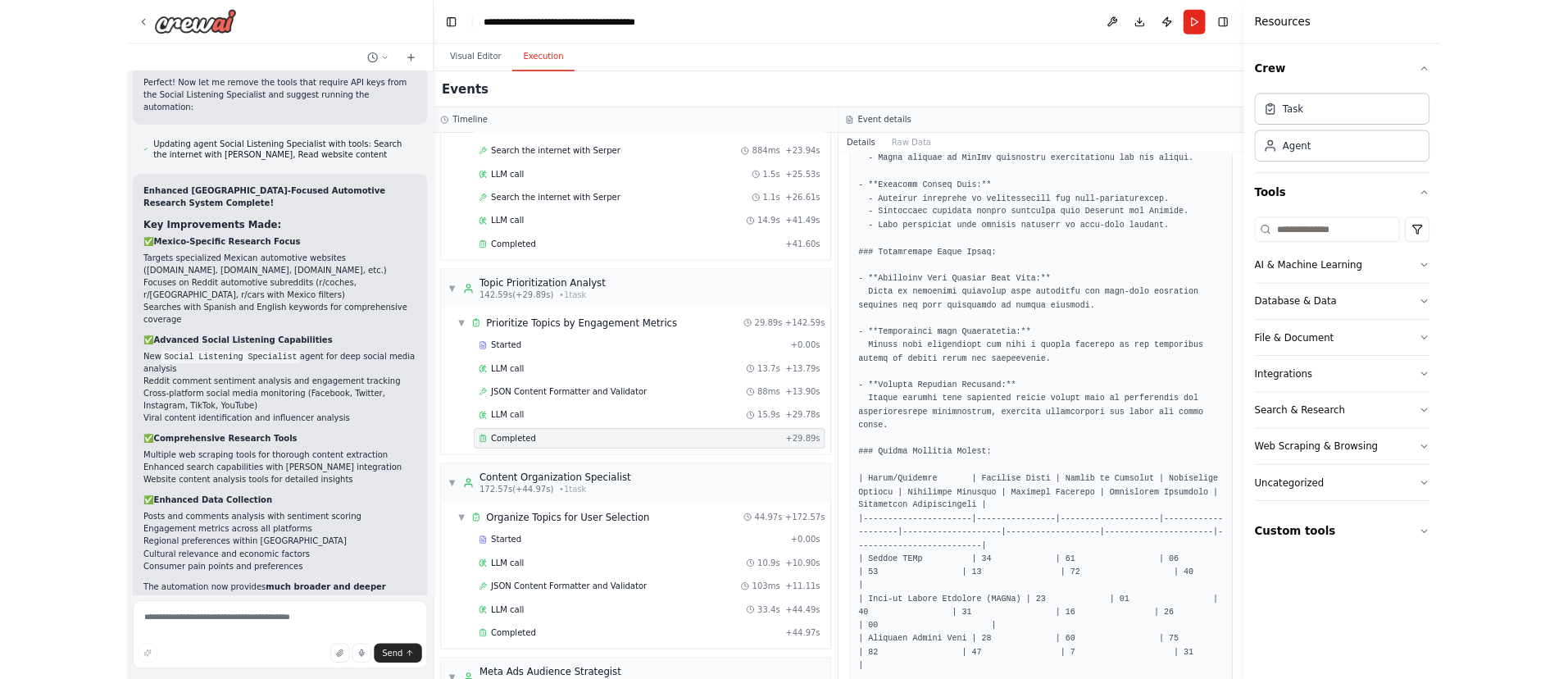
scroll to position [5723, 0]
